Goal: Task Accomplishment & Management: Use online tool/utility

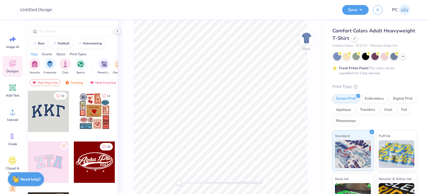
click at [120, 32] on div at bounding box center [118, 31] width 6 height 6
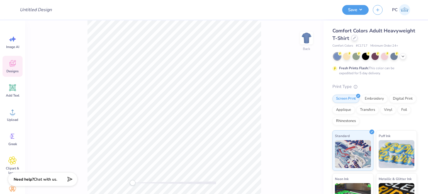
drag, startPoint x: 388, startPoint y: 39, endPoint x: 384, endPoint y: 38, distance: 4.3
click at [358, 39] on div at bounding box center [354, 38] width 6 height 6
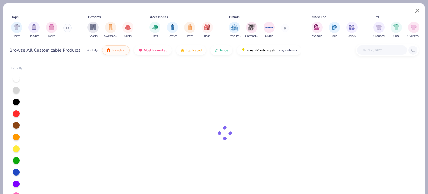
click at [395, 51] on input "text" at bounding box center [381, 50] width 43 height 6
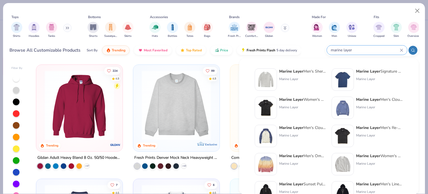
type input "marine layer"
click at [347, 79] on img at bounding box center [342, 79] width 17 height 17
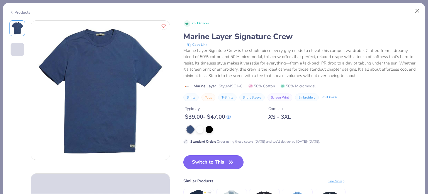
click at [217, 164] on button "Switch to This" at bounding box center [213, 162] width 60 height 14
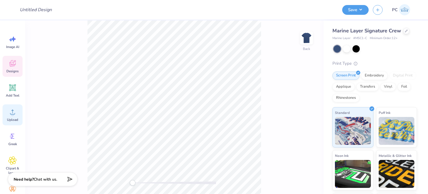
click at [13, 113] on circle at bounding box center [13, 114] width 4 height 4
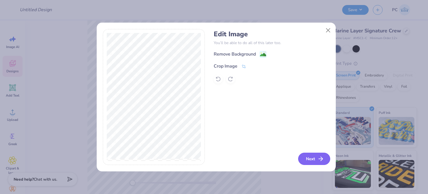
click at [306, 156] on button "Next" at bounding box center [314, 158] width 32 height 12
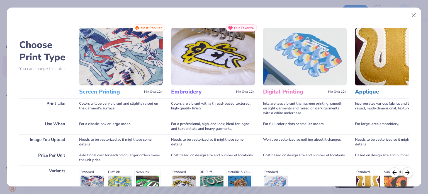
scroll to position [84, 0]
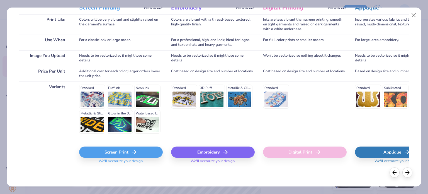
click at [205, 148] on div "Embroidery" at bounding box center [213, 151] width 84 height 11
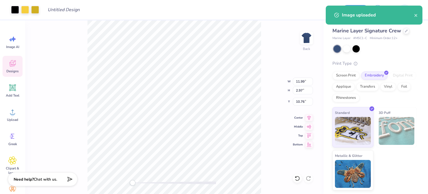
type input "5.06"
type input "1.25"
type input "12.48"
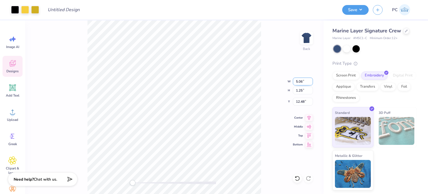
drag, startPoint x: 304, startPoint y: 81, endPoint x: 295, endPoint y: 81, distance: 9.5
click at [295, 81] on input "5.06" at bounding box center [303, 81] width 20 height 8
type input "4.00"
type input "0.99"
drag, startPoint x: 306, startPoint y: 102, endPoint x: 295, endPoint y: 101, distance: 10.7
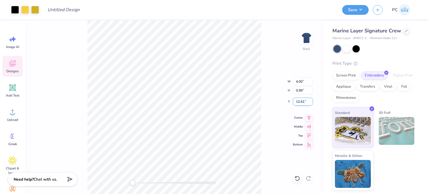
click at [295, 101] on input "12.61" at bounding box center [303, 102] width 20 height 8
type input "3"
click at [349, 48] on div at bounding box center [346, 48] width 7 height 7
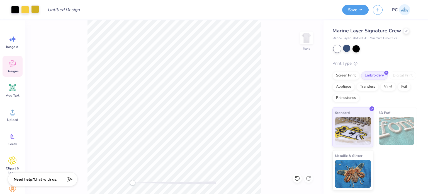
click at [35, 9] on div at bounding box center [35, 9] width 8 height 8
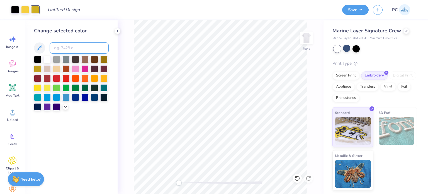
click at [65, 51] on input at bounding box center [79, 47] width 59 height 11
type input "129"
click at [118, 31] on icon at bounding box center [117, 31] width 4 height 4
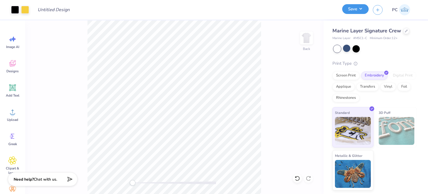
click at [359, 11] on button "Save" at bounding box center [355, 9] width 26 height 10
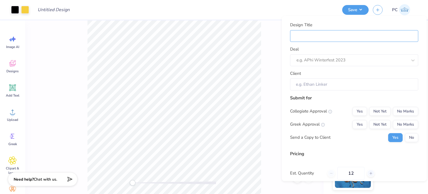
drag, startPoint x: 324, startPoint y: 35, endPoint x: 309, endPoint y: 17, distance: 23.9
click at [324, 35] on input "Design Title" at bounding box center [354, 36] width 128 height 12
paste input "[US_STATE] State Solar Farm Swag Bags"
type input "[US_STATE] State Solar Farm Swag Bags"
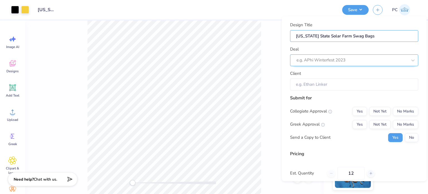
type input "[US_STATE] State Solar Farm Swag Bags"
click at [324, 61] on div at bounding box center [351, 60] width 111 height 8
paste input "[US_STATE] State Solar Farm Swag Bags"
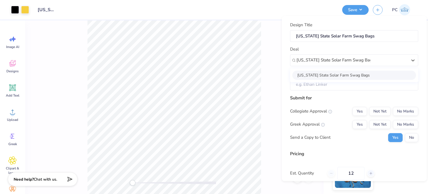
click at [371, 74] on div "[US_STATE] State Solar Farm Swag Bags" at bounding box center [354, 74] width 124 height 9
type input "[US_STATE] State Solar Farm Swag Bags"
type input "[PERSON_NAME]"
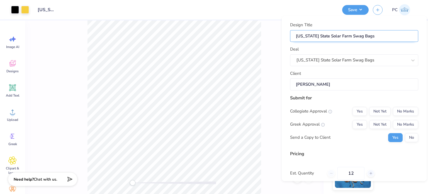
drag, startPoint x: 379, startPoint y: 35, endPoint x: 350, endPoint y: 35, distance: 29.0
click at [350, 35] on input "[US_STATE] State Solar Farm Swag Bags" at bounding box center [354, 36] width 128 height 12
drag, startPoint x: 350, startPoint y: 35, endPoint x: 386, endPoint y: 35, distance: 36.0
click at [386, 35] on input "[US_STATE] State Solar Farm Swag Bags" at bounding box center [354, 36] width 128 height 12
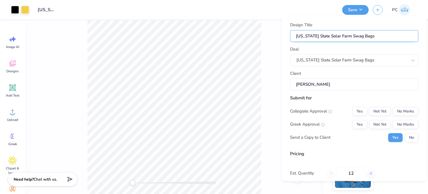
type input "[US_STATE] State Solar Farm M"
type input "[US_STATE] State Solar Farm Me"
type input "[US_STATE] State Solar Farm Mer"
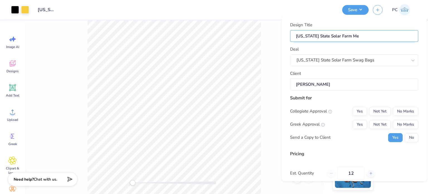
type input "[US_STATE] State Solar Farm Mer"
type input "[US_STATE] State Solar Farm Merc"
type input "[US_STATE] State Solar Farm Merch"
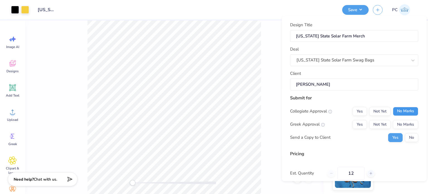
click at [401, 107] on button "No Marks" at bounding box center [405, 110] width 25 height 9
click at [404, 116] on div "Collegiate Approval Yes Not Yet No Marks Greek Approval Yes Not Yet No Marks Se…" at bounding box center [354, 123] width 128 height 35
click at [405, 120] on button "No Marks" at bounding box center [405, 124] width 25 height 9
click at [405, 133] on button "No" at bounding box center [411, 137] width 13 height 9
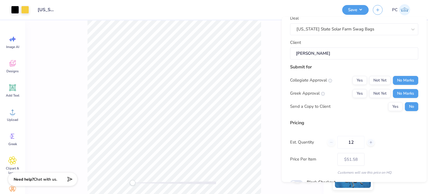
scroll to position [59, 0]
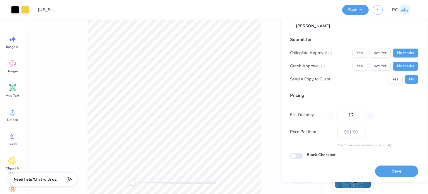
click at [389, 177] on div "Design Title [US_STATE] State Solar Farm Merch Deal [US_STATE] State Solar Farm…" at bounding box center [354, 99] width 145 height 165
click at [390, 169] on button "Save" at bounding box center [396, 170] width 43 height 11
type input "$51.58"
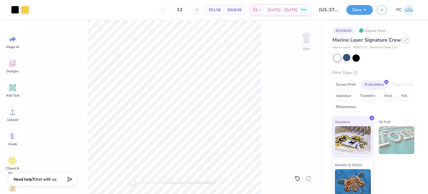
click at [406, 41] on icon at bounding box center [406, 39] width 3 height 3
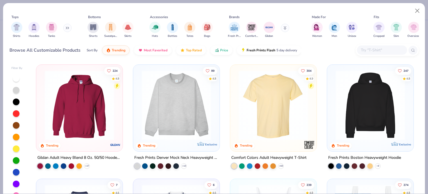
click at [374, 47] on input "text" at bounding box center [381, 50] width 43 height 6
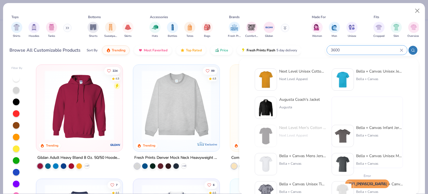
type input "3600"
click at [267, 80] on img at bounding box center [265, 79] width 17 height 17
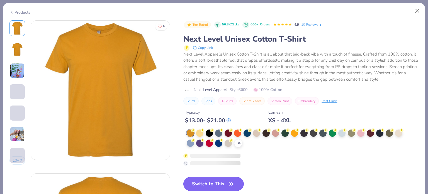
click at [222, 186] on button "Switch to This" at bounding box center [213, 184] width 60 height 14
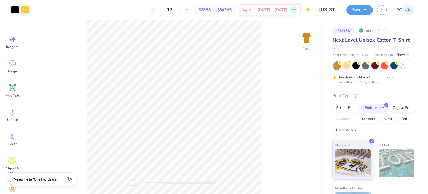
click at [402, 64] on polyline at bounding box center [403, 64] width 2 height 1
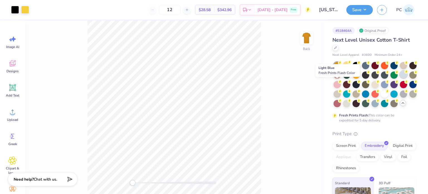
click at [400, 78] on div at bounding box center [403, 74] width 7 height 7
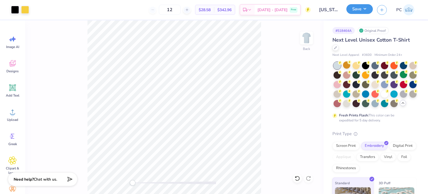
click at [353, 8] on button "Save" at bounding box center [359, 9] width 26 height 10
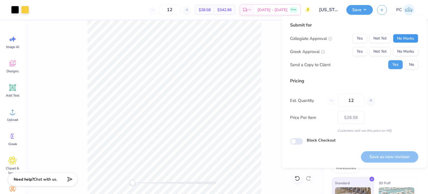
click at [411, 40] on button "No Marks" at bounding box center [405, 38] width 25 height 9
click at [409, 51] on button "No Marks" at bounding box center [405, 51] width 25 height 9
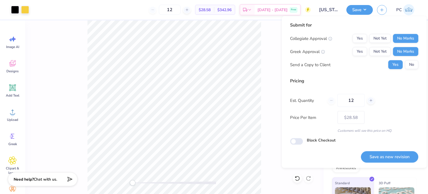
click at [409, 67] on button "No" at bounding box center [411, 64] width 13 height 9
click at [383, 155] on button "Save as new revision" at bounding box center [389, 156] width 57 height 11
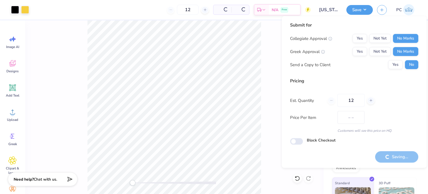
type input "$28.58"
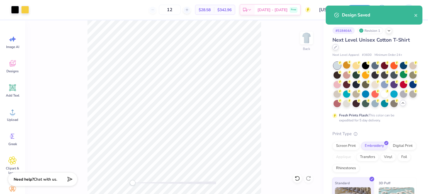
click at [336, 47] on icon at bounding box center [335, 47] width 3 height 3
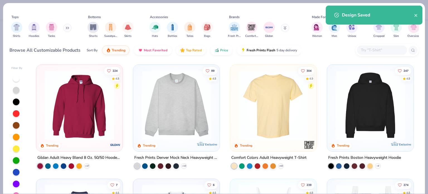
click at [373, 51] on input "text" at bounding box center [381, 50] width 43 height 6
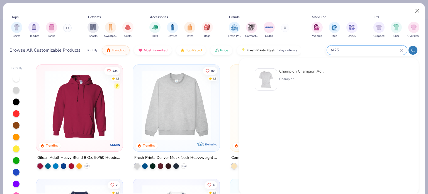
type input "t425"
click at [264, 79] on img at bounding box center [265, 79] width 17 height 17
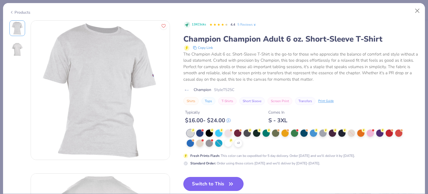
click at [222, 183] on button "Switch to This" at bounding box center [213, 184] width 60 height 14
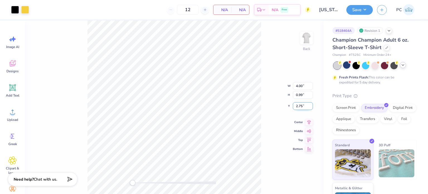
drag, startPoint x: 306, startPoint y: 105, endPoint x: 296, endPoint y: 105, distance: 9.5
click at [296, 105] on input "2.75" at bounding box center [303, 106] width 20 height 8
type input "3"
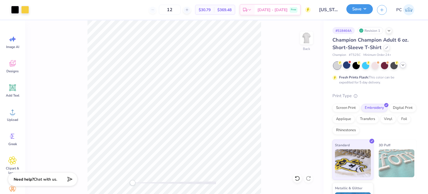
click at [364, 9] on button "Save" at bounding box center [359, 9] width 26 height 10
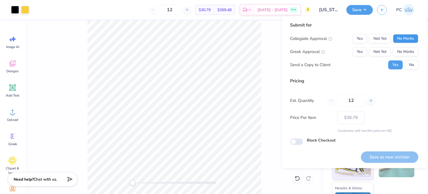
click at [400, 38] on button "No Marks" at bounding box center [405, 38] width 25 height 9
click at [407, 55] on button "No Marks" at bounding box center [405, 51] width 25 height 9
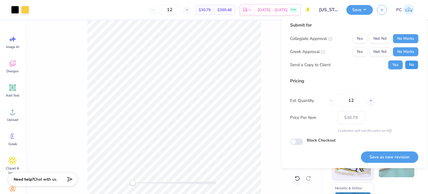
click at [417, 69] on button "No" at bounding box center [411, 64] width 13 height 9
click at [389, 152] on button "Save as new revision" at bounding box center [389, 156] width 57 height 11
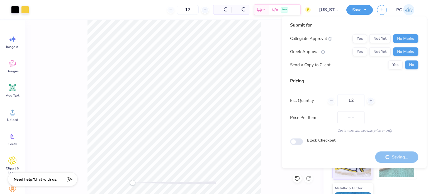
type input "$30.79"
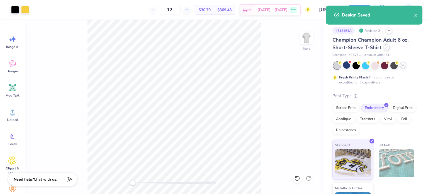
click at [384, 49] on div at bounding box center [387, 47] width 6 height 6
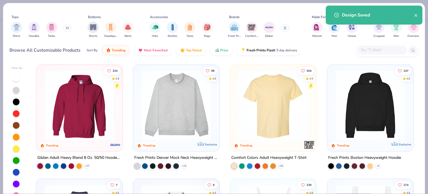
click at [376, 48] on input "text" at bounding box center [381, 50] width 43 height 6
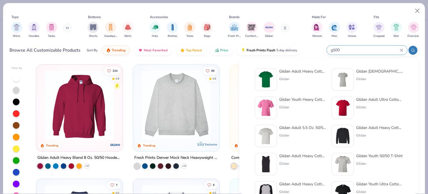
type input "g500"
click at [263, 76] on img at bounding box center [265, 79] width 17 height 17
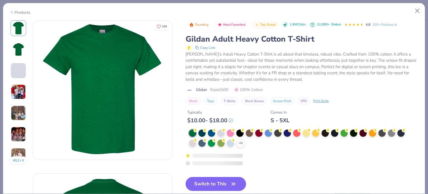
click at [226, 182] on button "Switch to This" at bounding box center [216, 184] width 60 height 14
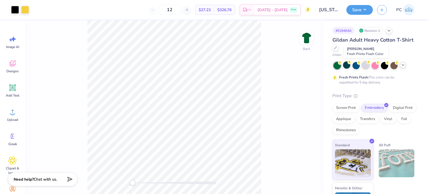
click at [363, 65] on div at bounding box center [365, 64] width 7 height 7
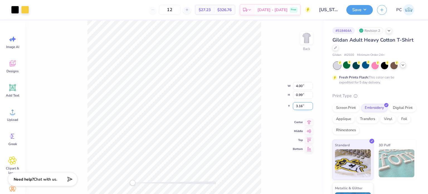
drag, startPoint x: 304, startPoint y: 108, endPoint x: 296, endPoint y: 106, distance: 8.0
click at [296, 106] on input "3.16" at bounding box center [303, 106] width 20 height 8
type input "3"
click at [402, 66] on icon at bounding box center [403, 65] width 4 height 4
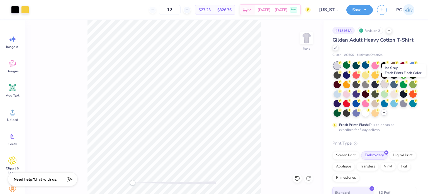
click at [388, 86] on div at bounding box center [384, 83] width 7 height 7
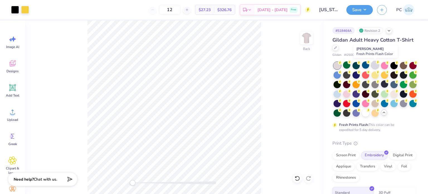
click at [375, 67] on div at bounding box center [374, 64] width 7 height 7
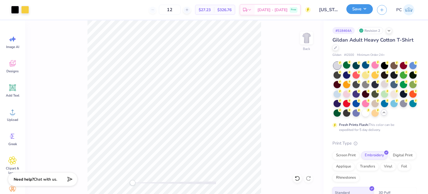
click at [367, 10] on button "Save" at bounding box center [359, 9] width 26 height 10
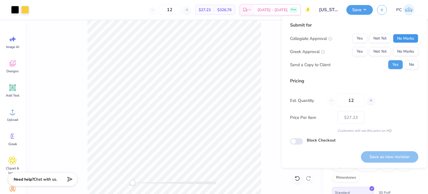
click at [402, 40] on button "No Marks" at bounding box center [405, 38] width 25 height 9
click at [405, 52] on button "No Marks" at bounding box center [405, 51] width 25 height 9
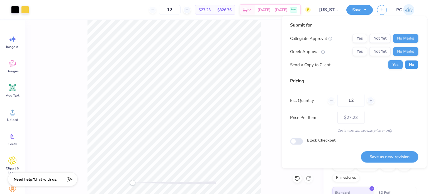
click at [410, 63] on button "No" at bounding box center [411, 64] width 13 height 9
click at [380, 156] on button "Save as new revision" at bounding box center [389, 156] width 57 height 11
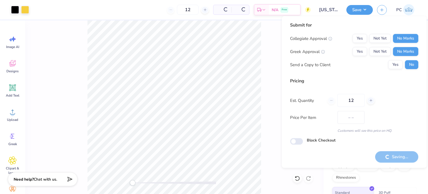
type input "$27.23"
